Goal: Information Seeking & Learning: Learn about a topic

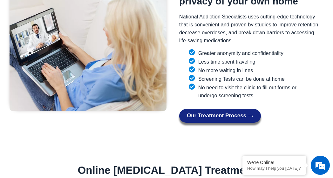
scroll to position [616, 0]
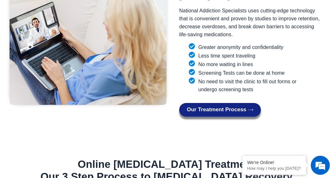
click at [211, 107] on span "Our Treatment Process" at bounding box center [216, 110] width 59 height 6
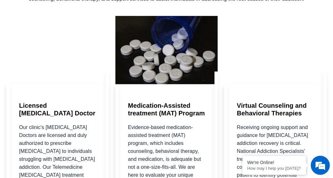
scroll to position [952, 0]
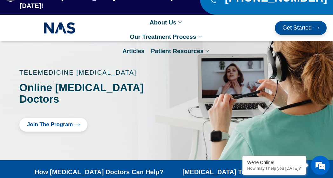
scroll to position [2, 0]
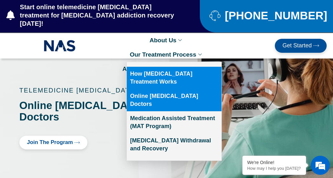
click at [195, 67] on link "How [MEDICAL_DATA] Treatment Works" at bounding box center [174, 78] width 95 height 22
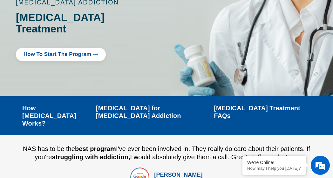
scroll to position [106, 0]
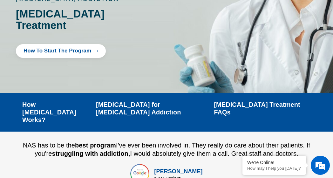
click at [80, 48] on span "How to Start the program" at bounding box center [58, 51] width 68 height 6
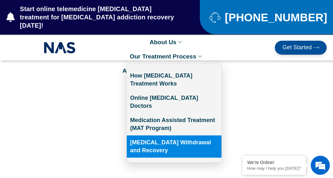
click at [168, 135] on link "[MEDICAL_DATA] Withdrawal and Recovery" at bounding box center [174, 146] width 95 height 22
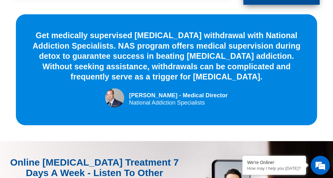
scroll to position [2071, 0]
